Goal: Task Accomplishment & Management: Use online tool/utility

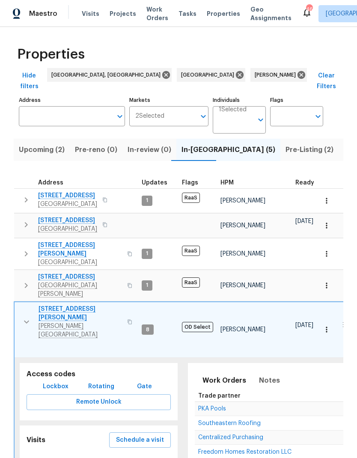
click at [128, 435] on span "Schedule a visit" at bounding box center [140, 440] width 48 height 11
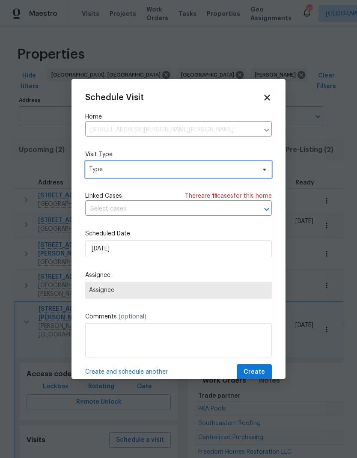
click at [100, 174] on span "Type" at bounding box center [172, 169] width 167 height 9
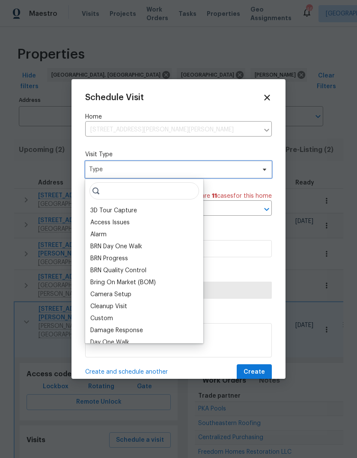
click at [107, 172] on span "Type" at bounding box center [172, 169] width 167 height 9
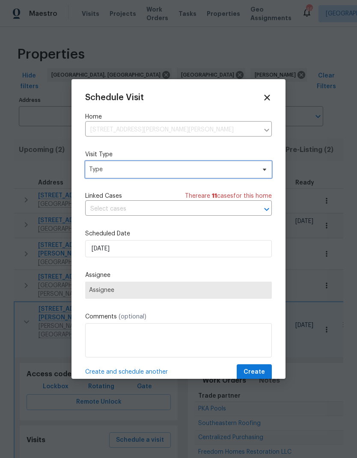
click at [97, 169] on span "Type" at bounding box center [172, 169] width 167 height 9
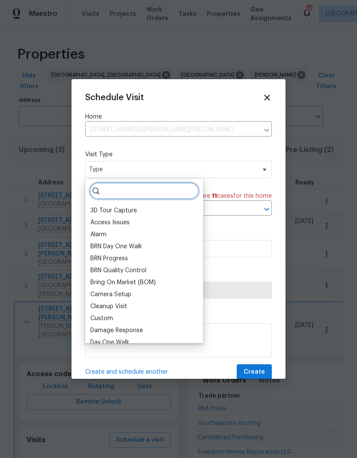
click at [108, 190] on input "search" at bounding box center [144, 190] width 110 height 17
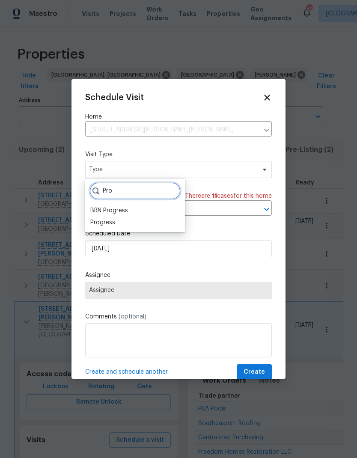
type input "Pro"
click at [94, 214] on div "BRN Progress" at bounding box center [109, 210] width 38 height 9
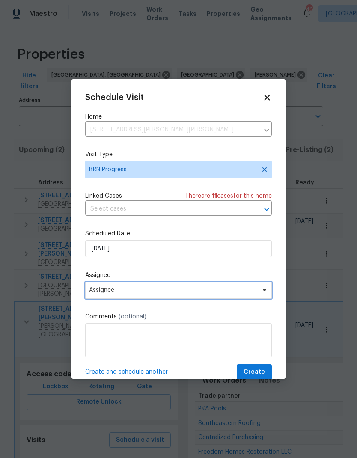
click at [98, 290] on span "Assignee" at bounding box center [173, 290] width 168 height 7
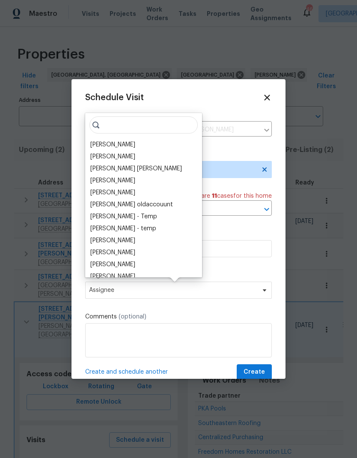
click at [96, 146] on div "[PERSON_NAME]" at bounding box center [112, 144] width 45 height 9
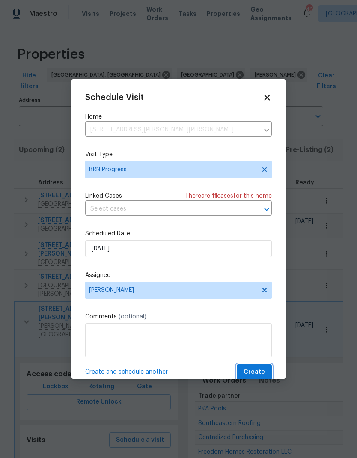
click at [261, 371] on span "Create" at bounding box center [254, 372] width 21 height 11
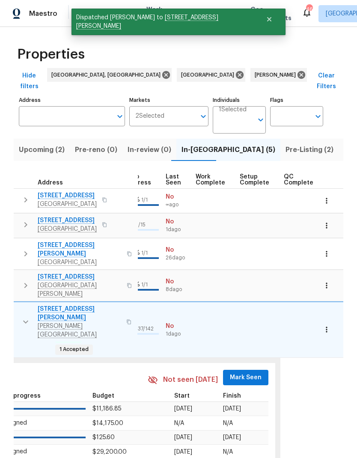
scroll to position [0, 407]
click at [248, 372] on span "Mark Seen" at bounding box center [247, 377] width 32 height 11
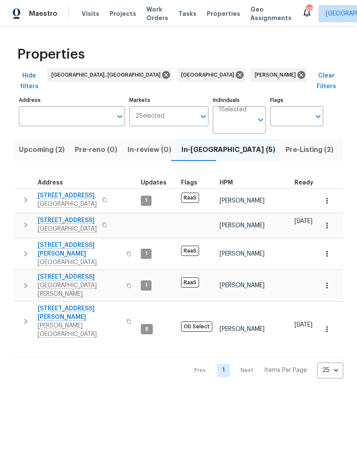
click at [27, 319] on icon "button" at bounding box center [25, 321] width 3 height 5
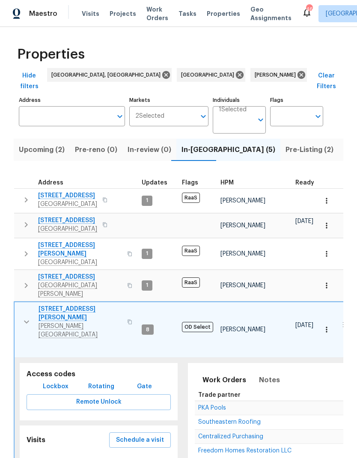
click at [120, 435] on span "Schedule a visit" at bounding box center [140, 440] width 48 height 11
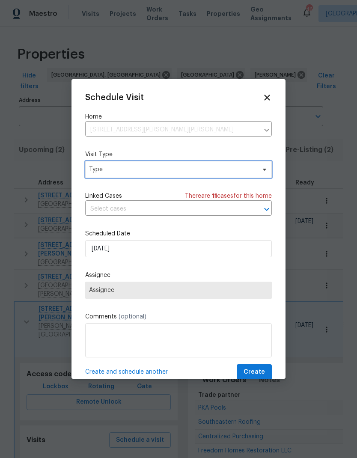
click at [101, 178] on span "Type" at bounding box center [178, 169] width 187 height 17
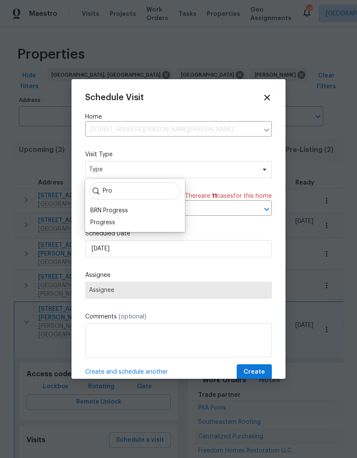
type input "Pro"
click at [92, 222] on div "Progress" at bounding box center [102, 222] width 25 height 9
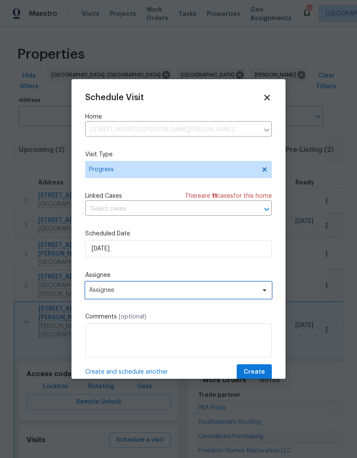
click at [95, 289] on span "Assignee" at bounding box center [173, 290] width 168 height 7
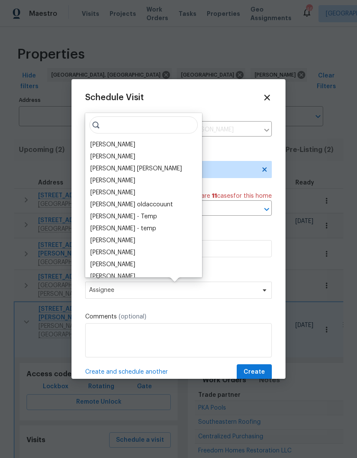
click at [92, 141] on div "[PERSON_NAME]" at bounding box center [112, 144] width 45 height 9
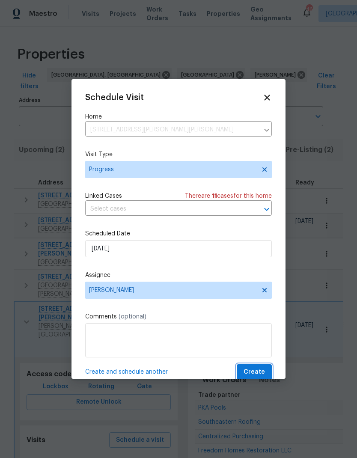
click at [262, 369] on span "Create" at bounding box center [254, 372] width 21 height 11
